Goal: Information Seeking & Learning: Learn about a topic

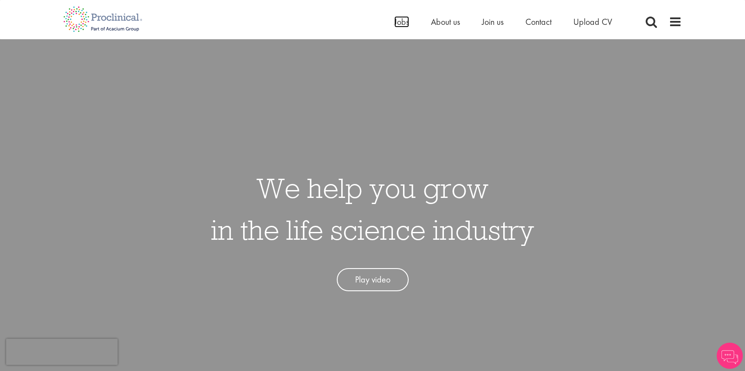
click at [400, 20] on span "Jobs" at bounding box center [401, 21] width 15 height 11
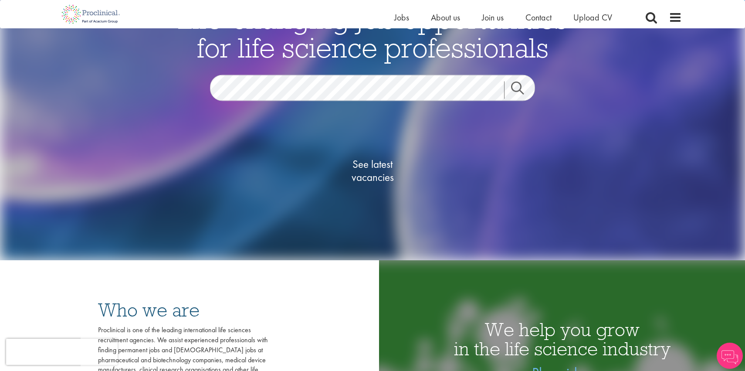
scroll to position [97, 0]
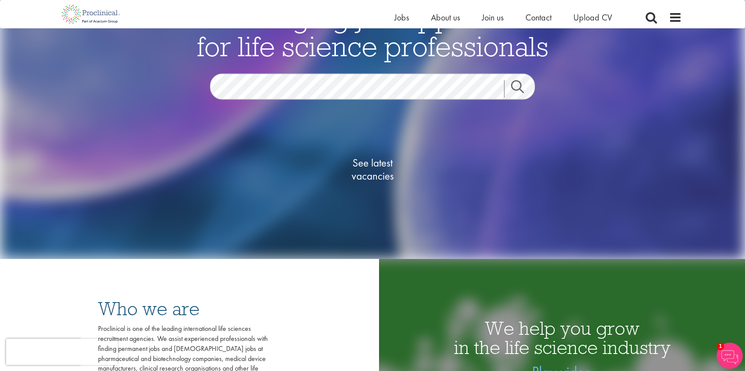
click at [517, 88] on link "Search" at bounding box center [522, 88] width 37 height 17
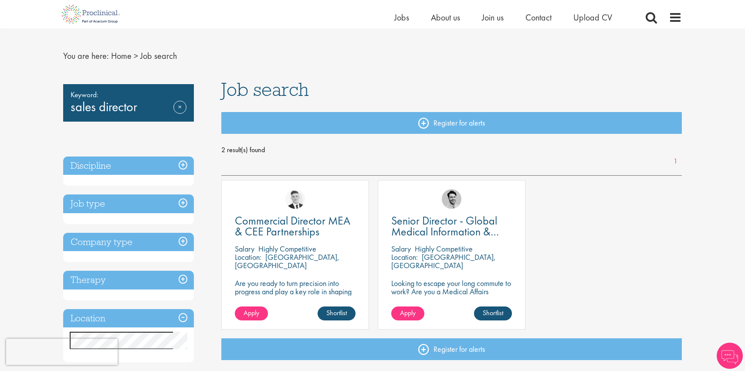
scroll to position [13, 0]
click at [180, 109] on link "Remove" at bounding box center [179, 113] width 13 height 25
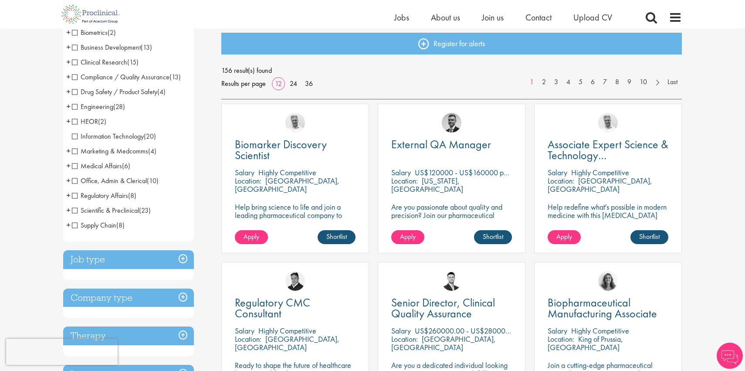
scroll to position [90, 0]
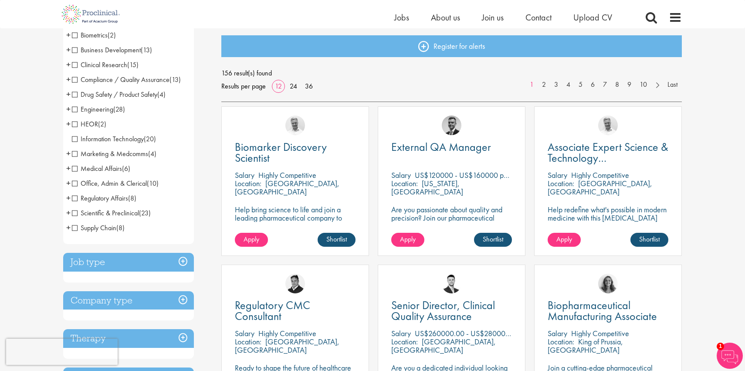
click at [76, 51] on span "Business Development" at bounding box center [106, 49] width 69 height 9
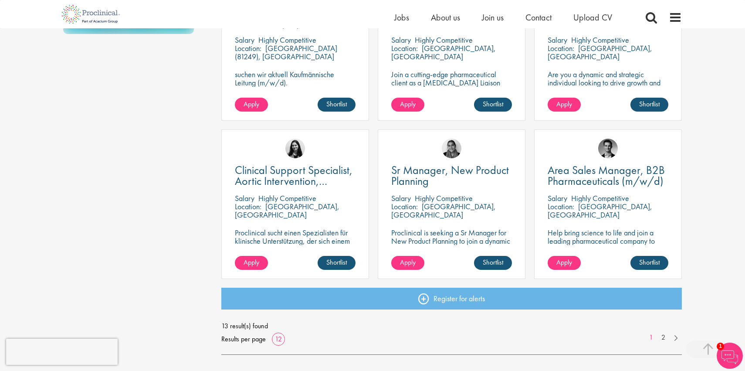
scroll to position [542, 0]
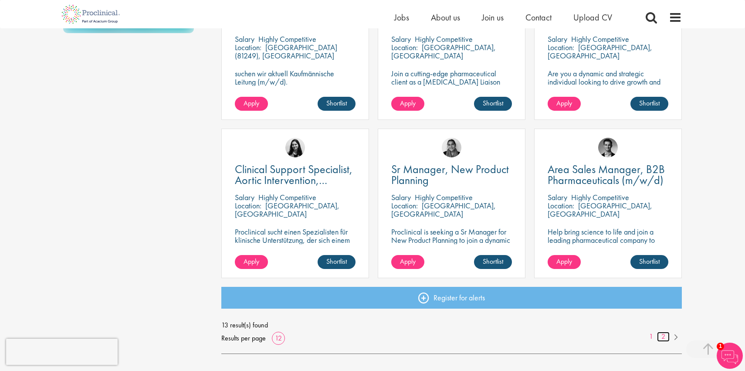
click at [664, 332] on link "2" at bounding box center [663, 337] width 13 height 10
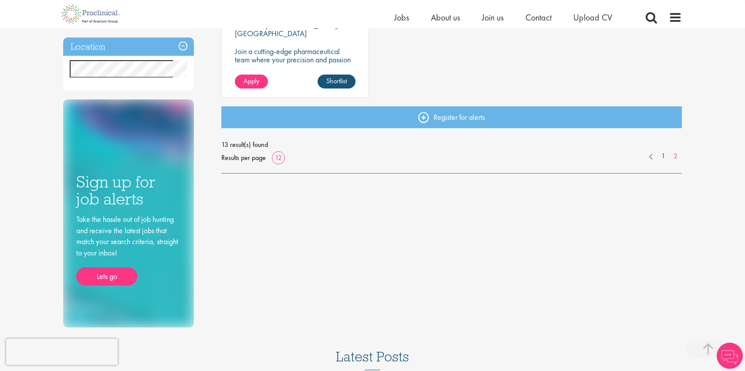
scroll to position [253, 0]
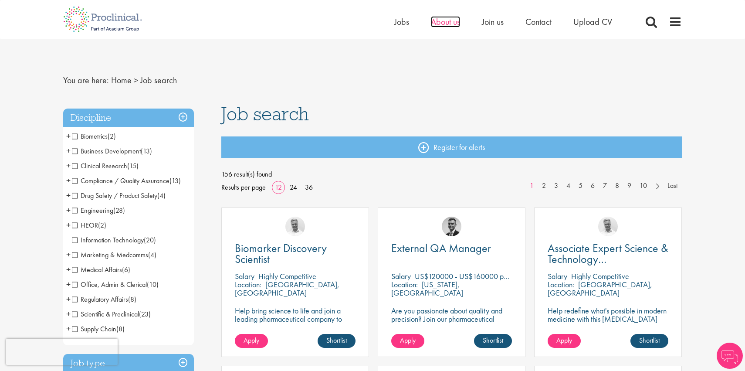
click at [437, 24] on span "About us" at bounding box center [445, 21] width 29 height 11
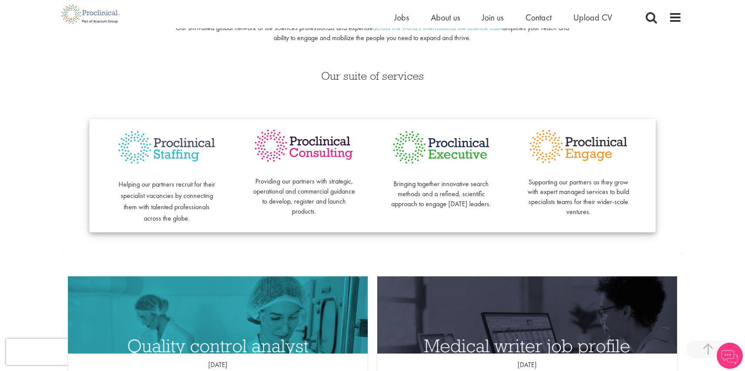
scroll to position [168, 0]
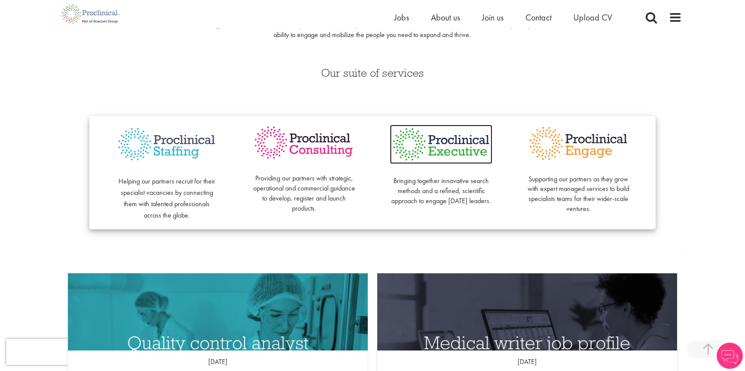
click at [442, 146] on img at bounding box center [441, 144] width 102 height 39
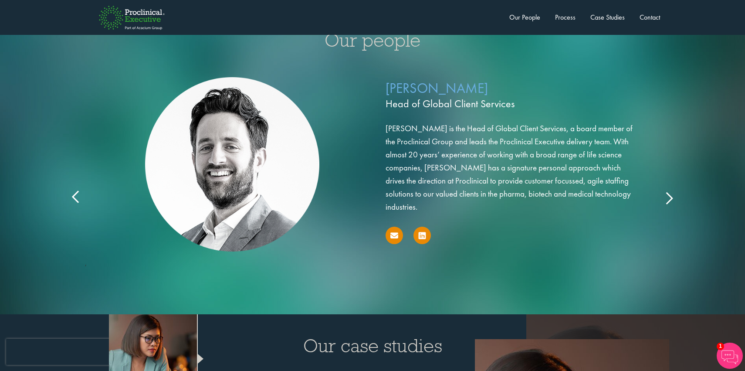
scroll to position [1401, 0]
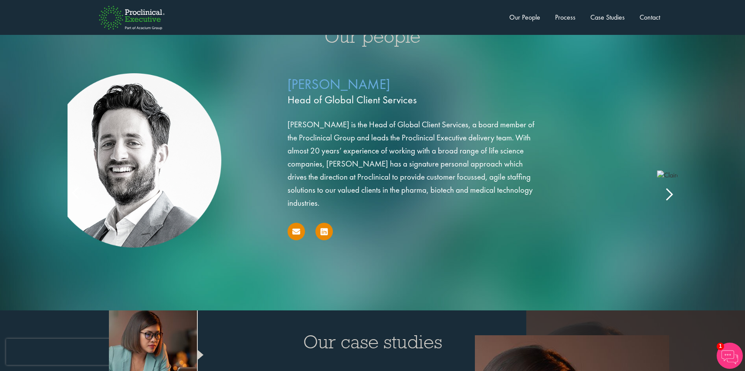
drag, startPoint x: 441, startPoint y: 89, endPoint x: 319, endPoint y: 127, distance: 128.3
click at [322, 125] on div "[PERSON_NAME] Head of Global Client Services [PERSON_NAME] is the Head of Globa…" at bounding box center [415, 159] width 255 height 169
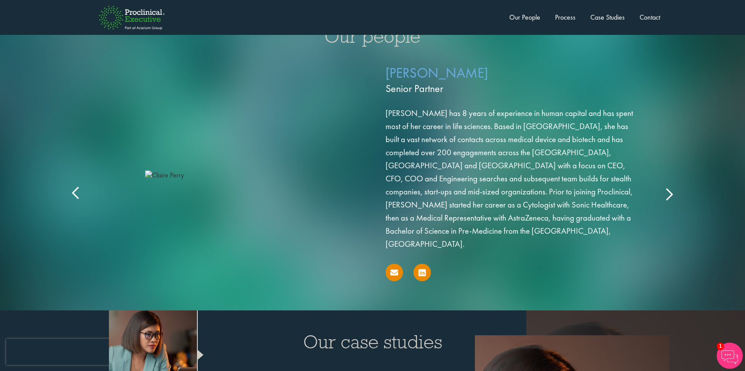
click at [76, 193] on icon at bounding box center [76, 193] width 0 height 0
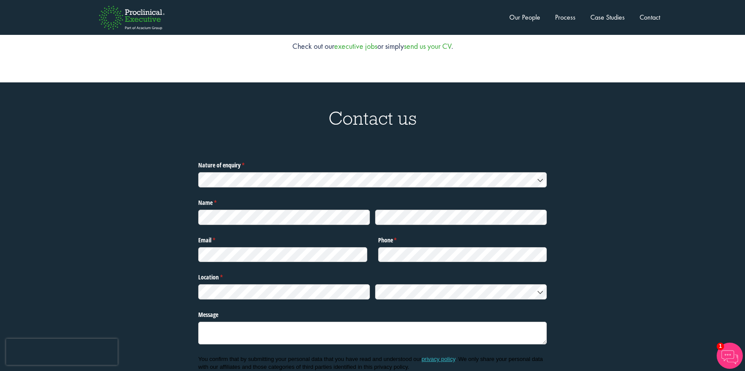
scroll to position [2862, 0]
